Goal: Task Accomplishment & Management: Complete application form

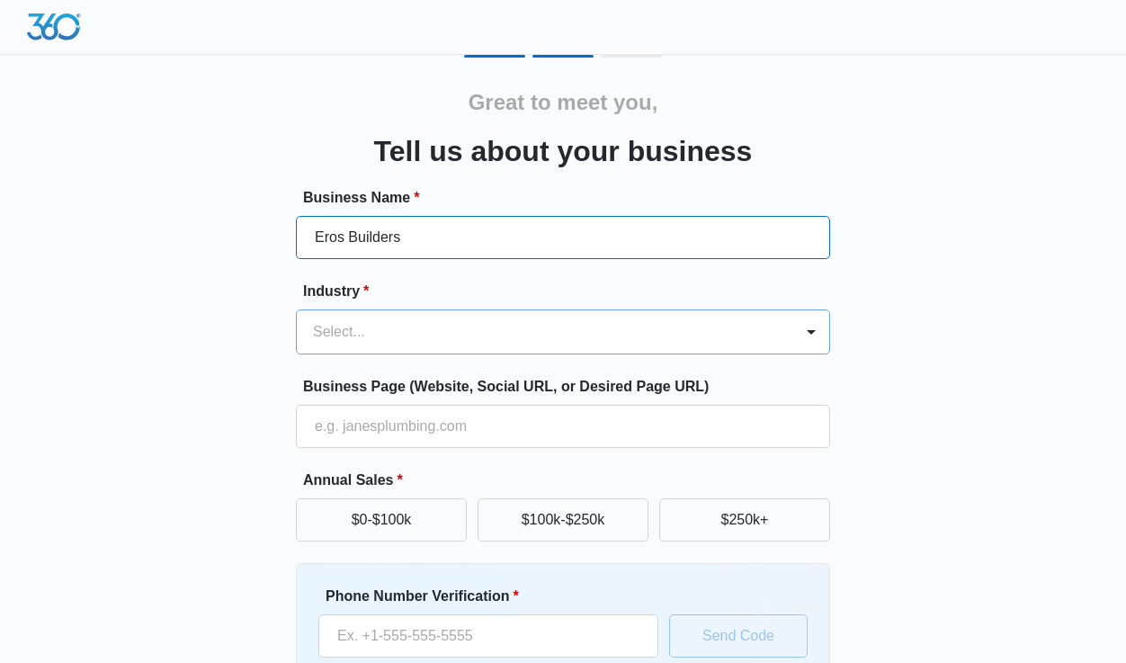
type input "Eros Builders"
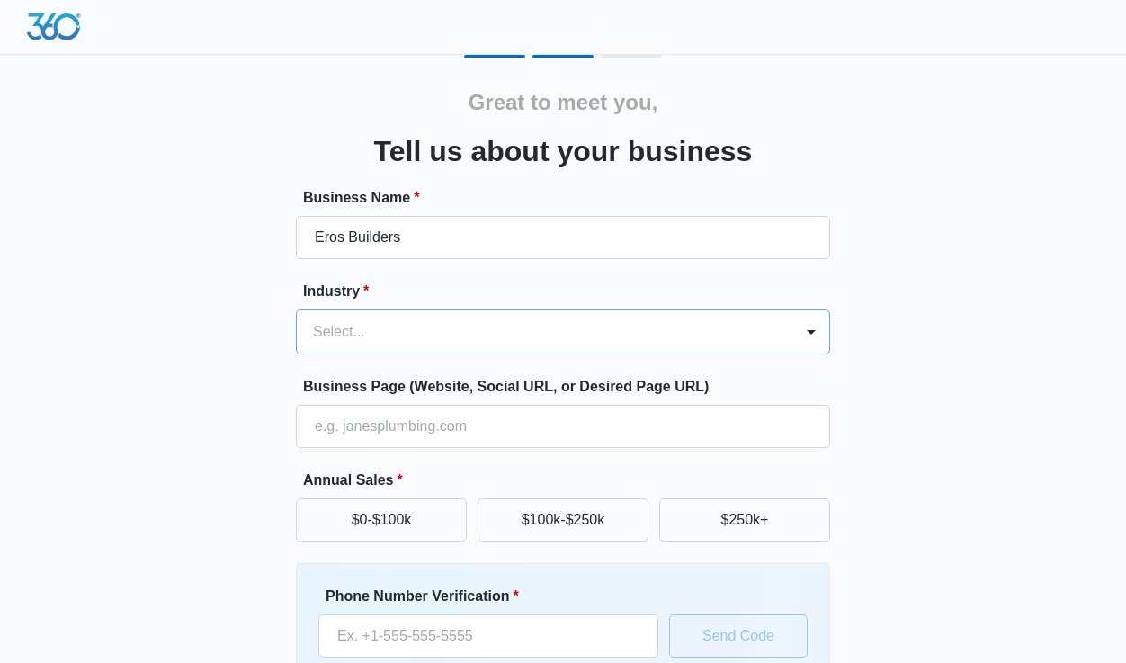
click at [770, 340] on div "Select..." at bounding box center [545, 331] width 497 height 43
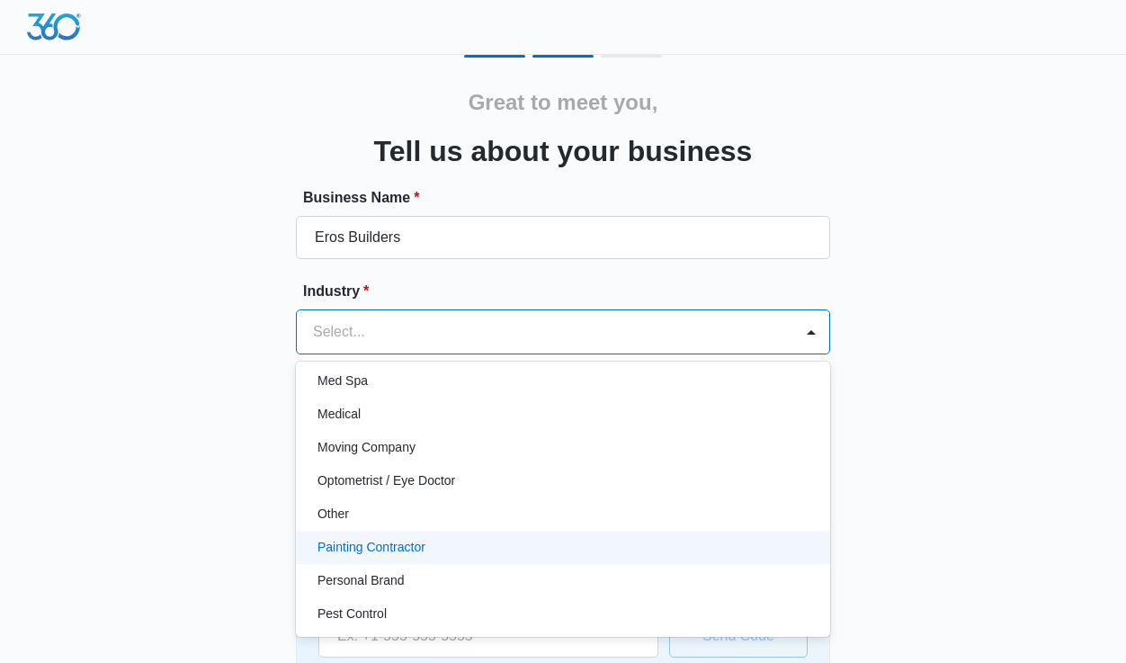
scroll to position [927, 0]
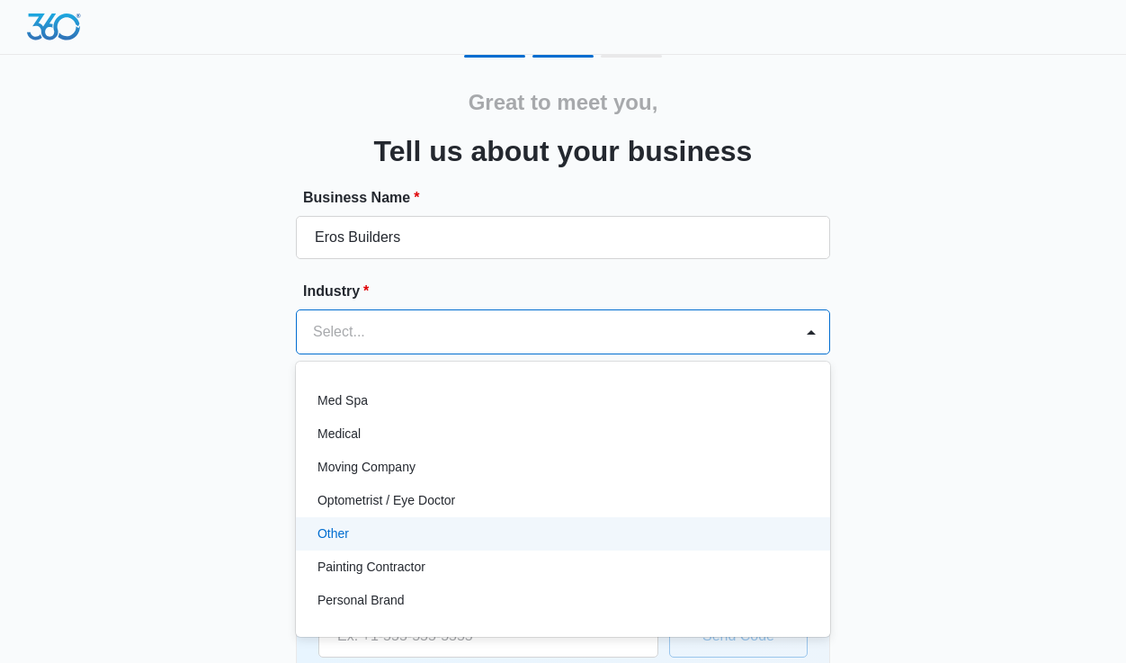
click at [330, 529] on p "Other" at bounding box center [333, 533] width 31 height 19
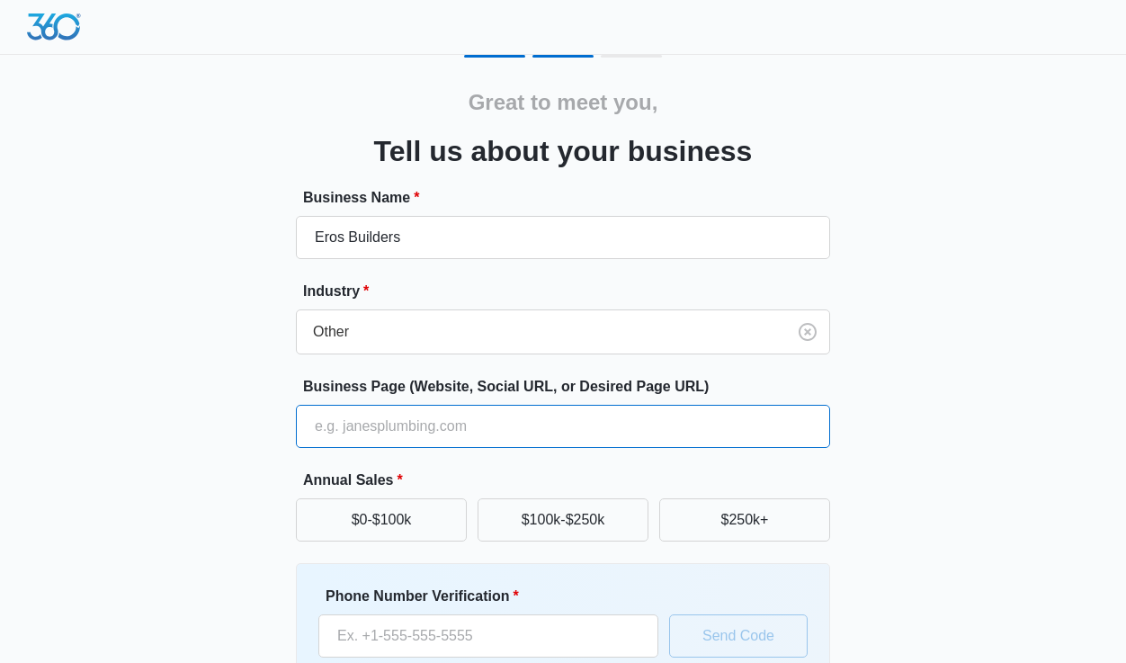
click at [434, 433] on input "Business Page (Website, Social URL, or Desired Page URL)" at bounding box center [563, 426] width 534 height 43
paste input "e"
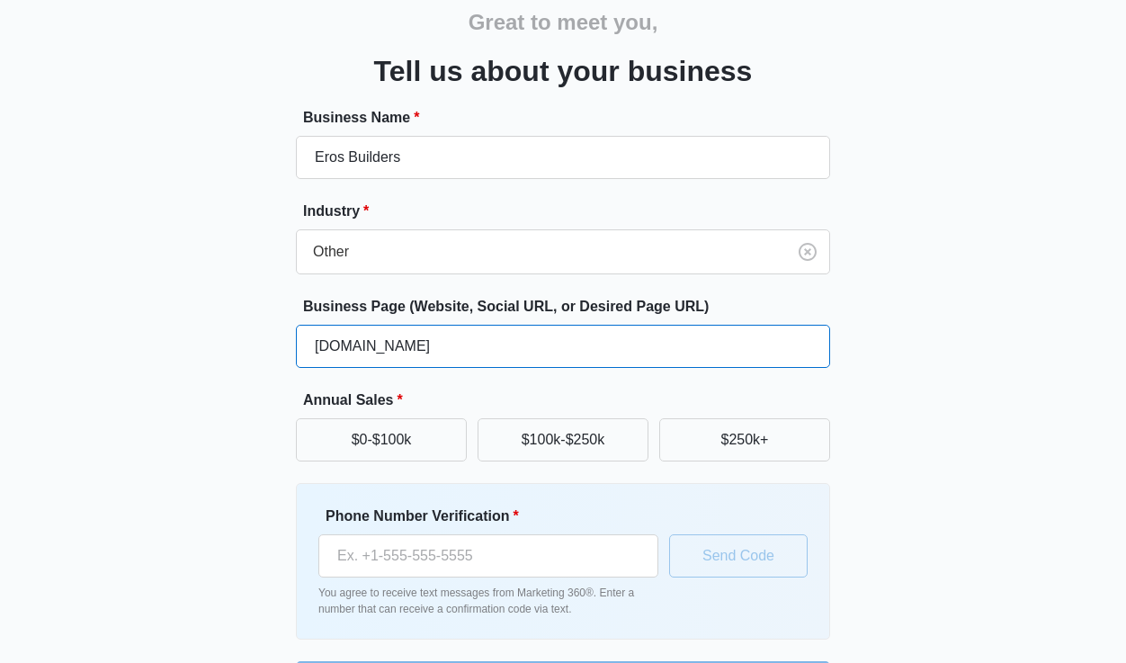
scroll to position [84, 0]
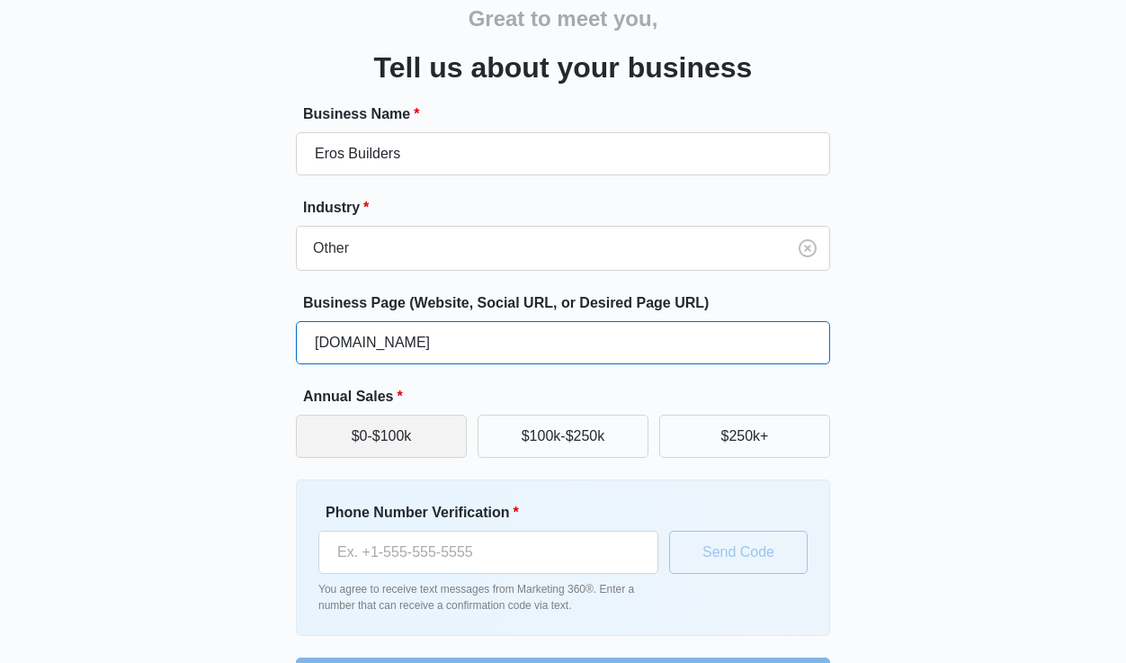
type input "erosbuilders.com"
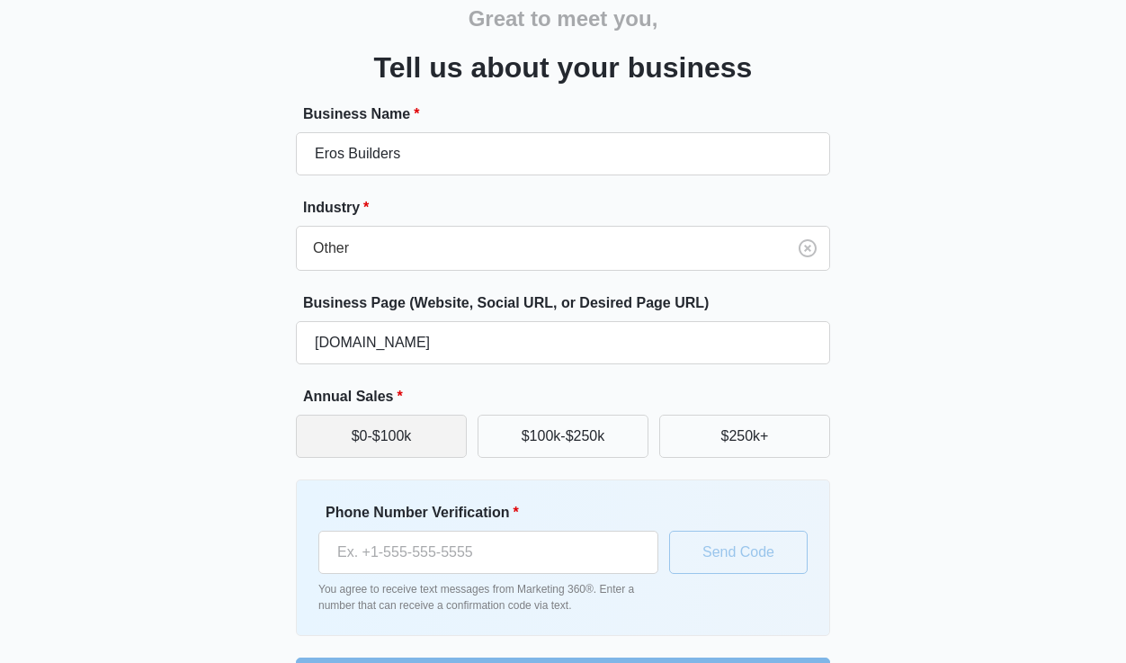
click at [398, 440] on button "$0-$100k" at bounding box center [381, 436] width 171 height 43
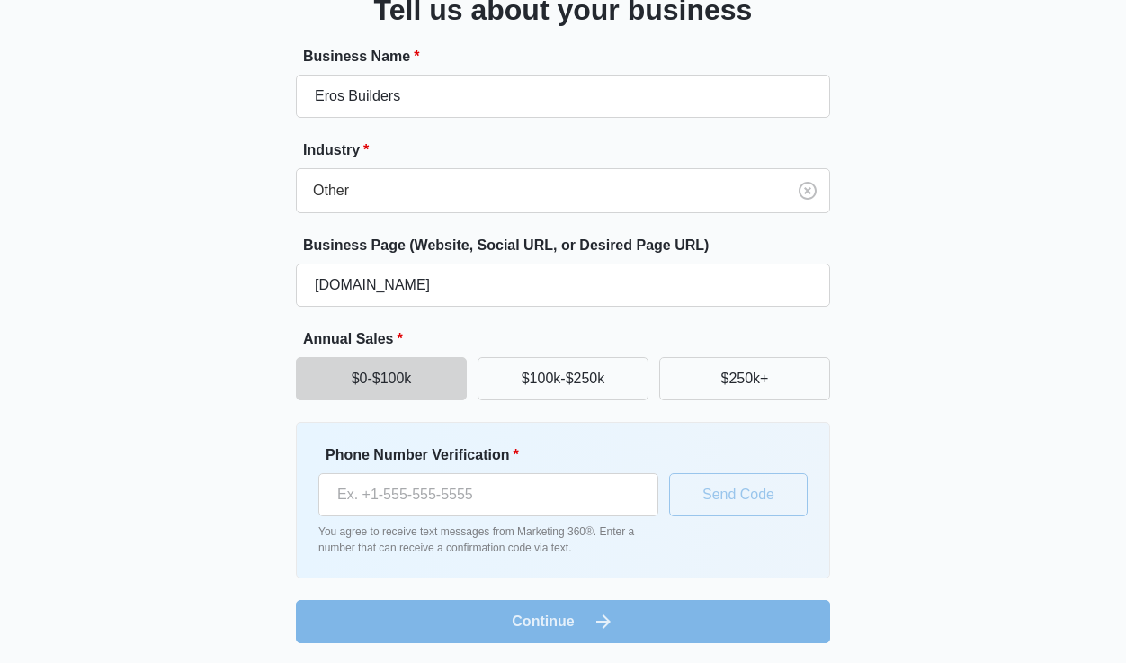
scroll to position [143, 0]
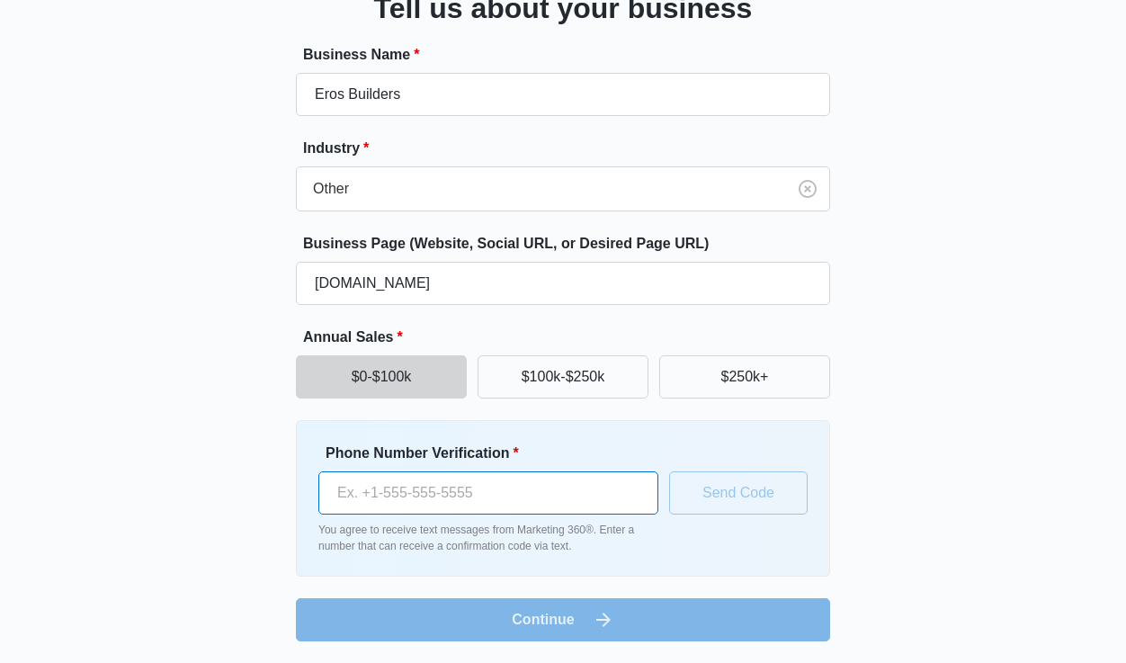
paste input "(949) 209-6673"
type input "(949) 209-6673"
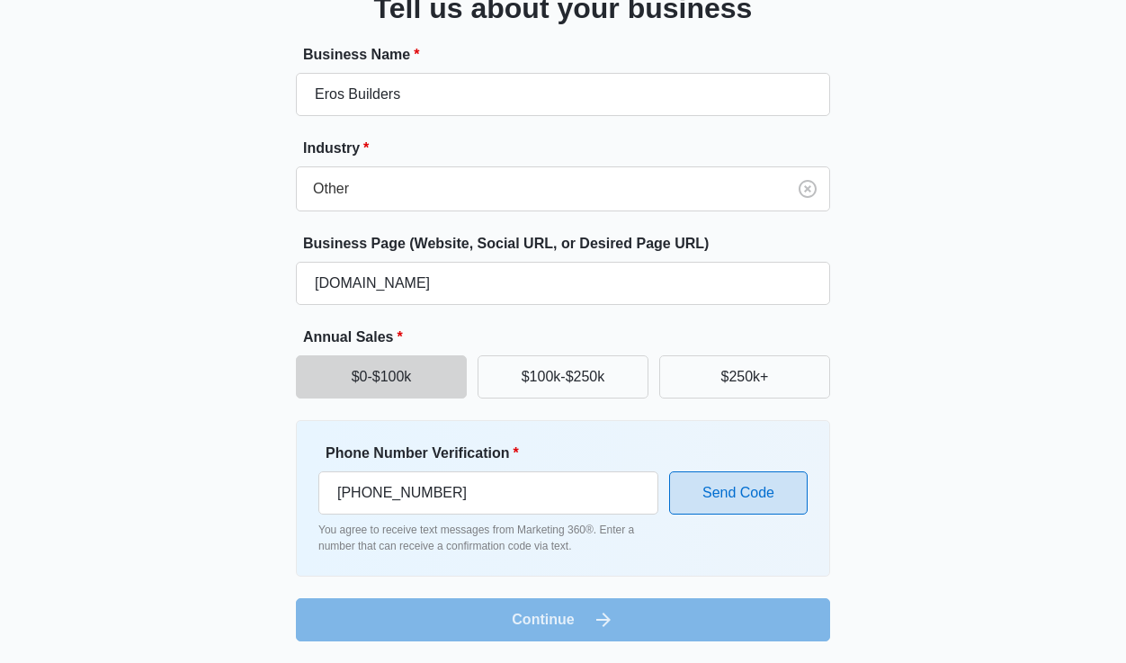
click at [756, 485] on button "Send Code" at bounding box center [738, 492] width 139 height 43
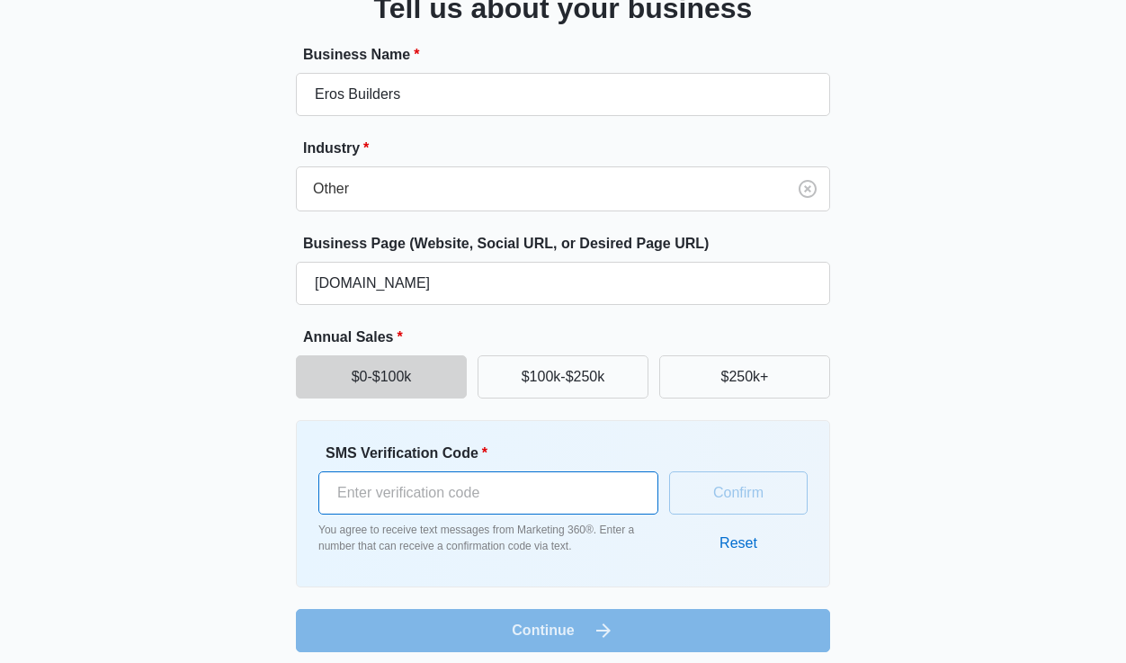
click at [385, 494] on input "SMS Verification Code *" at bounding box center [488, 492] width 340 height 43
click at [358, 491] on input "SMS Verification Code *" at bounding box center [488, 492] width 340 height 43
paste input "252687"
type input "252687"
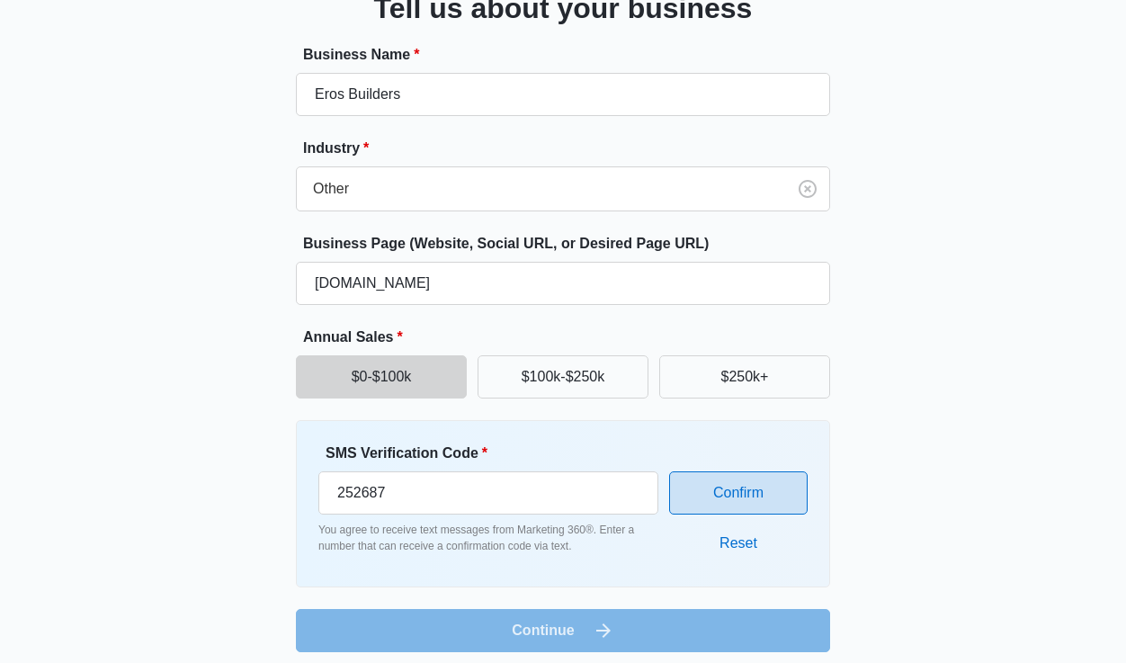
click at [755, 488] on button "Confirm" at bounding box center [738, 492] width 139 height 43
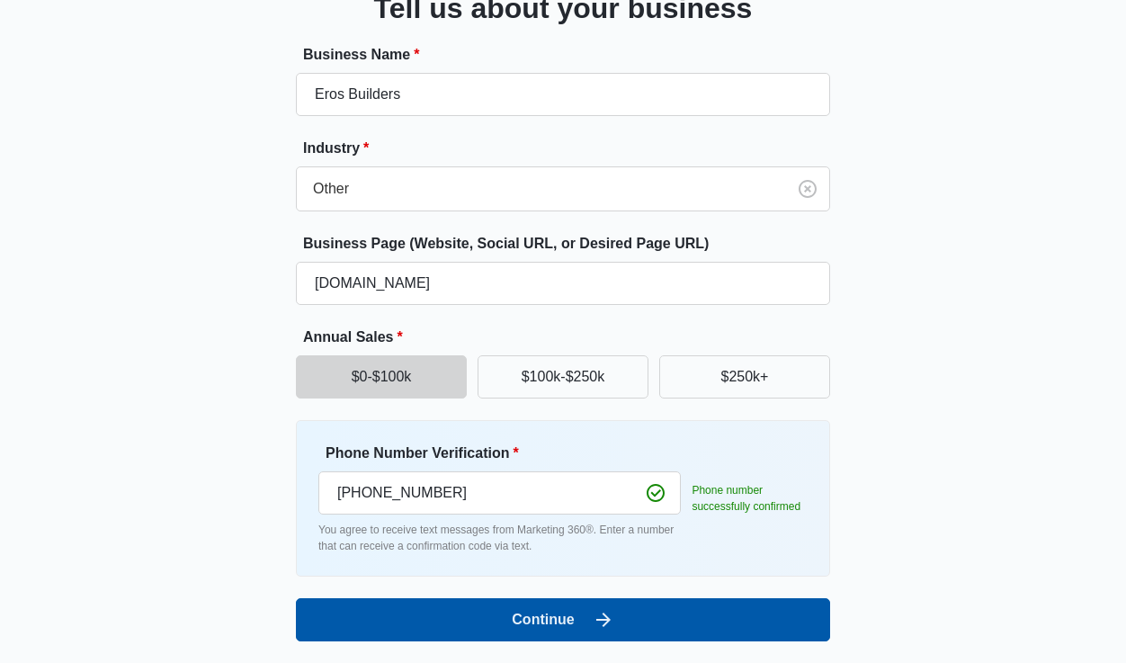
click at [556, 618] on button "Continue" at bounding box center [563, 619] width 534 height 43
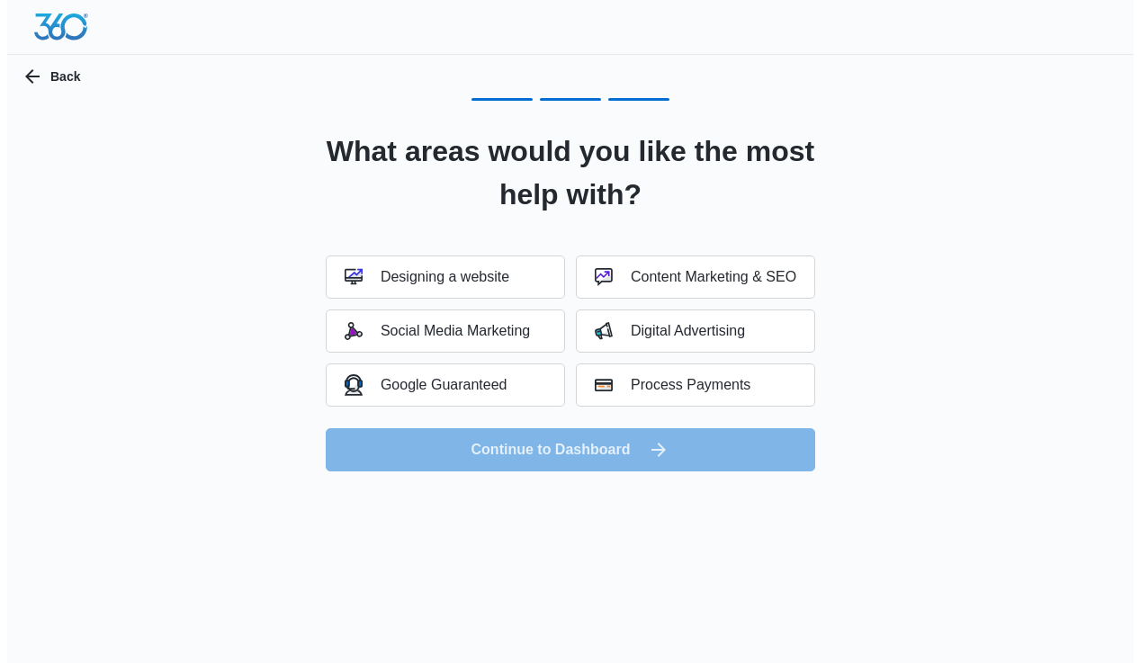
scroll to position [0, 0]
click at [680, 324] on div "Digital Advertising" at bounding box center [670, 331] width 150 height 18
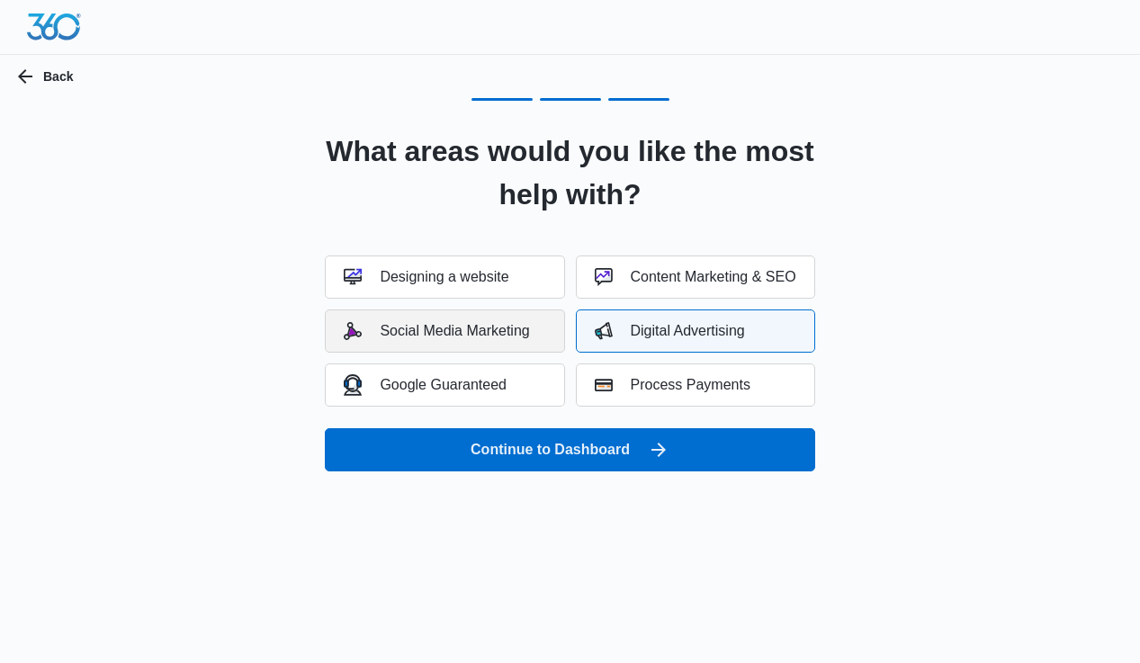
click at [460, 322] on div "Social Media Marketing" at bounding box center [436, 331] width 185 height 18
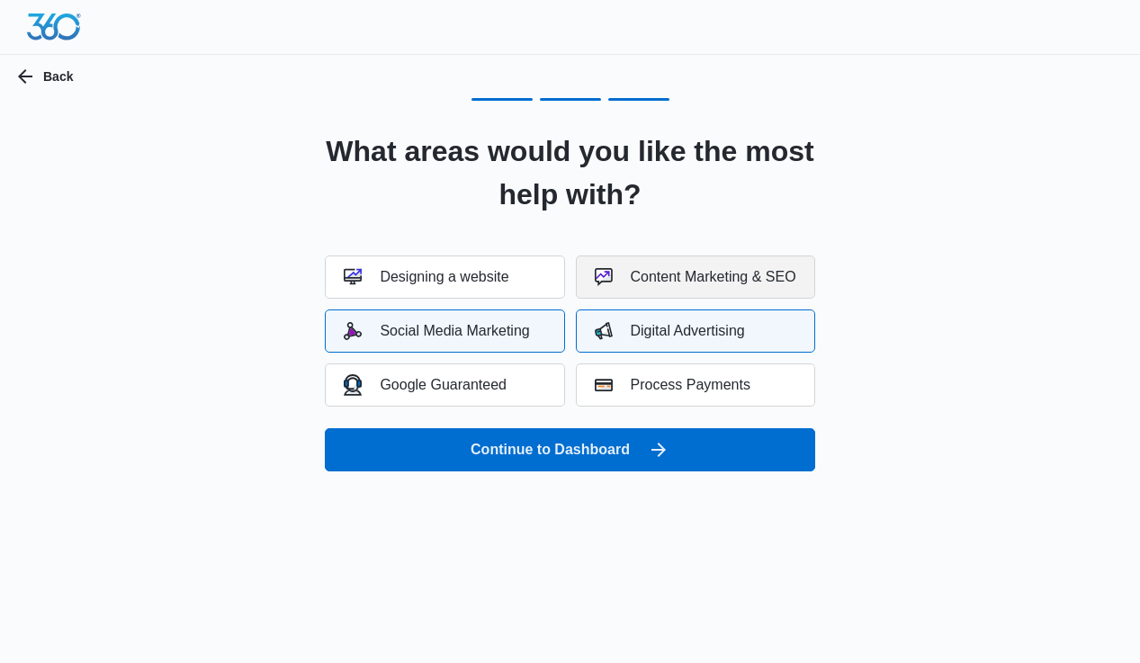
click at [722, 289] on button "Content Marketing & SEO" at bounding box center [695, 276] width 239 height 43
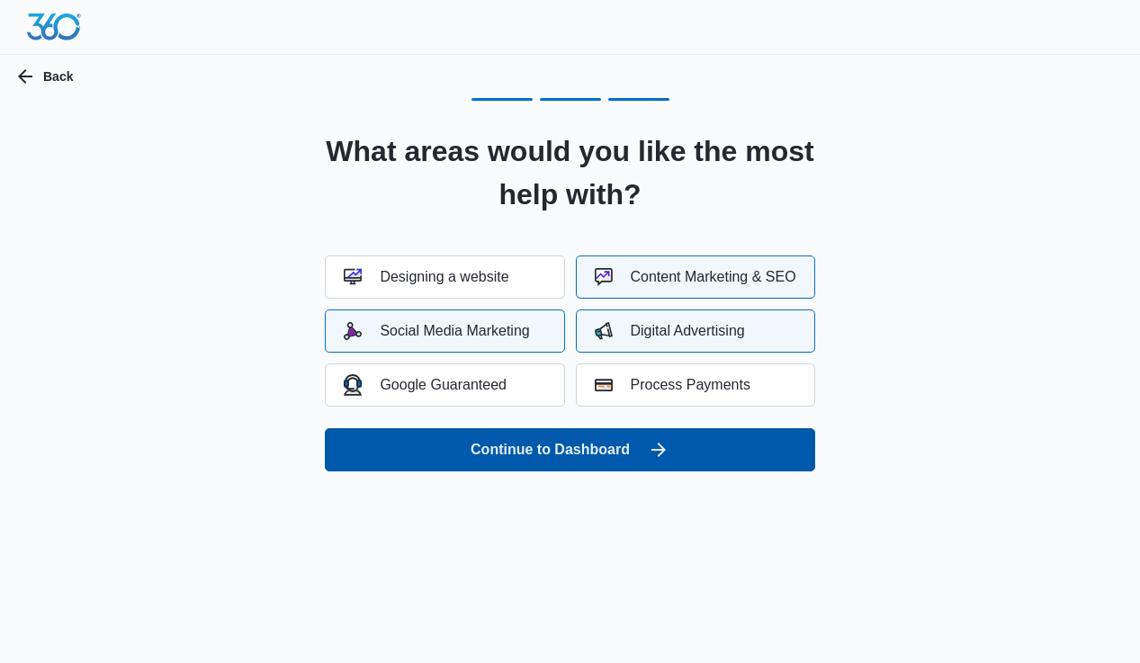
click at [551, 444] on button "Continue to Dashboard" at bounding box center [569, 449] width 489 height 43
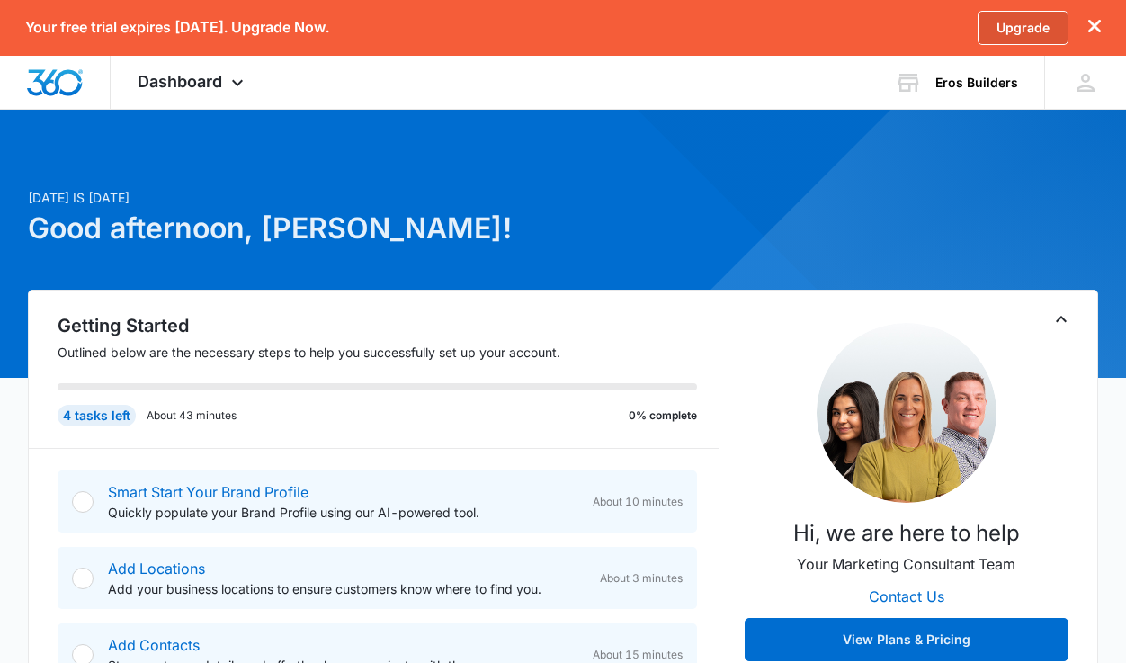
click at [1010, 33] on link "Upgrade" at bounding box center [1023, 28] width 91 height 34
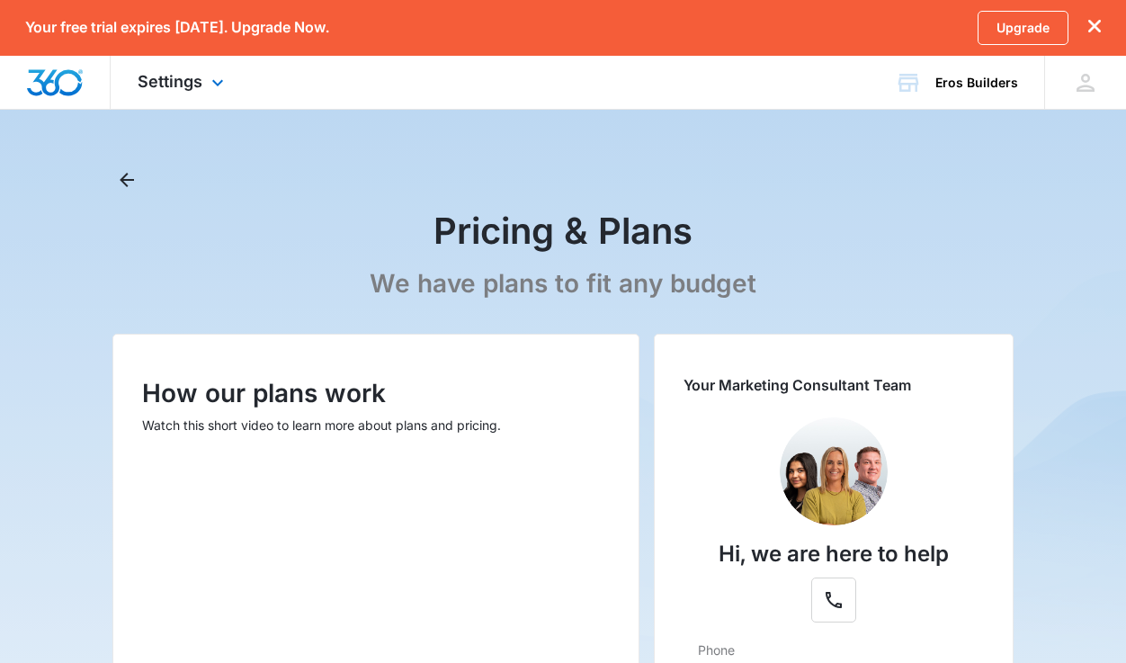
click at [66, 81] on img "Dashboard" at bounding box center [55, 82] width 58 height 27
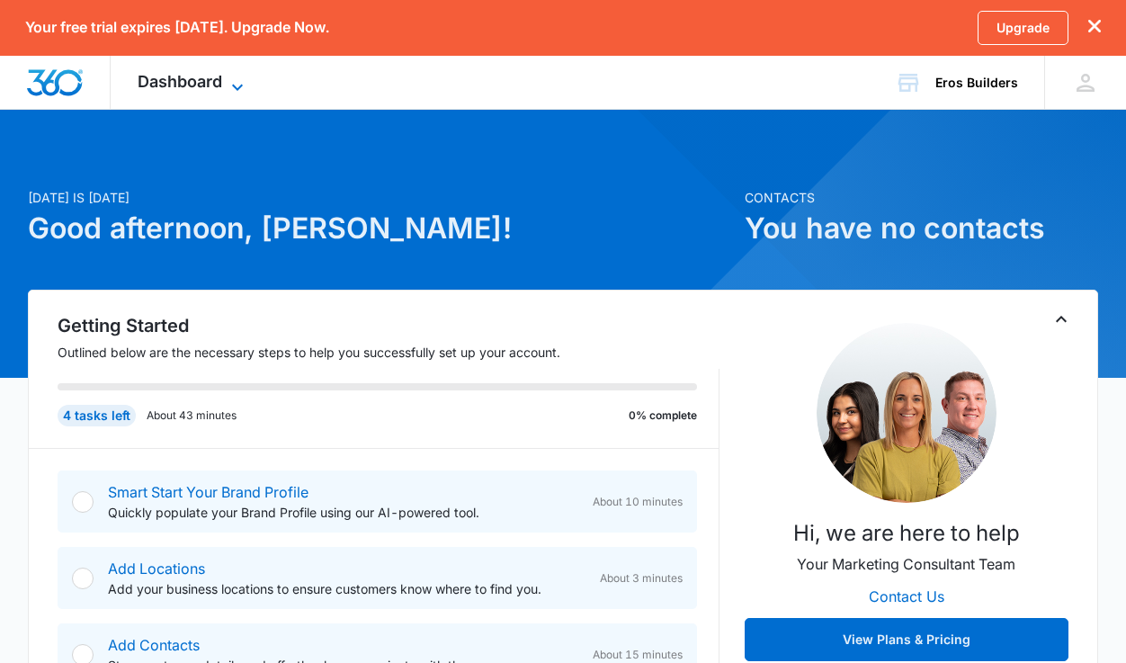
click at [217, 83] on span "Dashboard" at bounding box center [180, 81] width 85 height 19
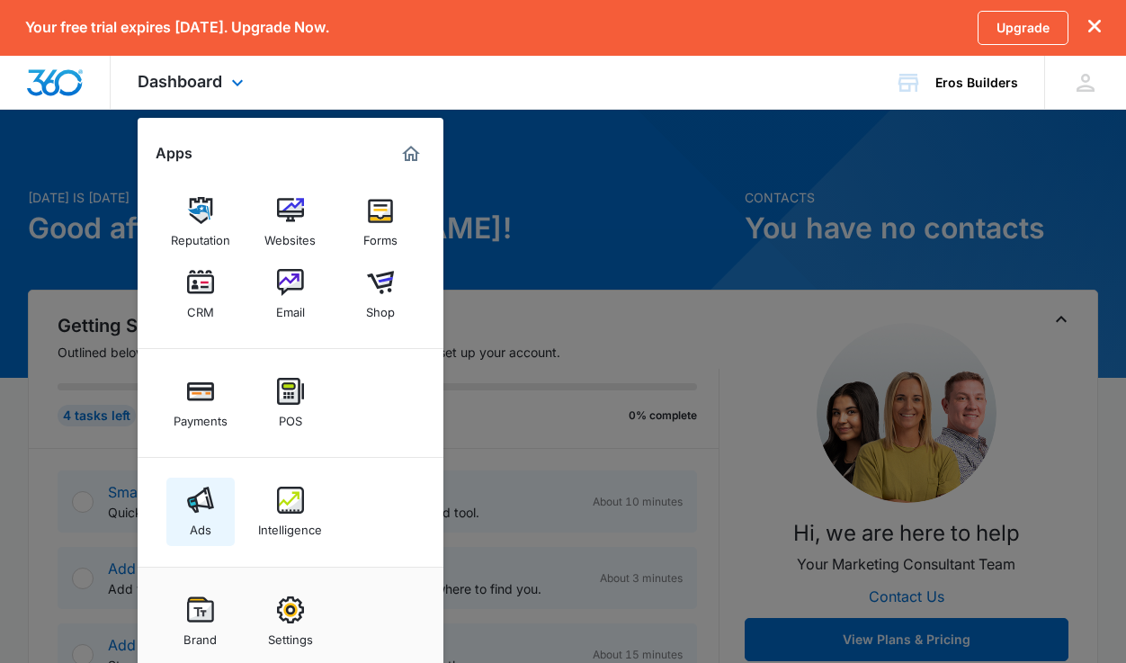
click at [192, 510] on img at bounding box center [200, 500] width 27 height 27
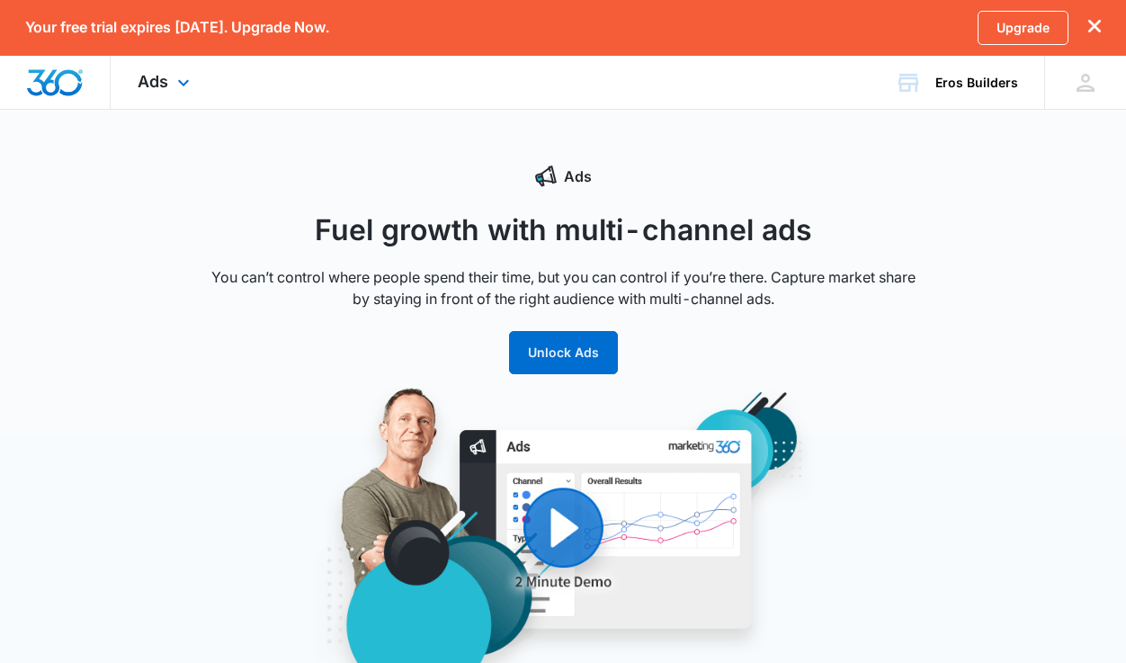
click at [73, 80] on img "Dashboard" at bounding box center [55, 82] width 58 height 27
